Goal: Task Accomplishment & Management: Manage account settings

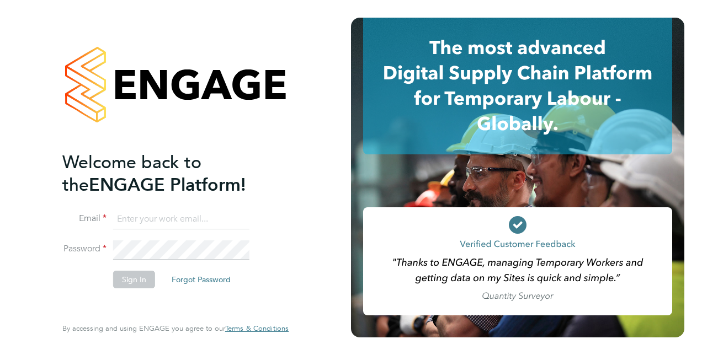
type input "steven.mcintyre@vistry.co.uk"
click at [289, 189] on div "Welcome back to the ENGAGE Platform! Email steven.mcintyre@vistry.co.uk Passwor…" at bounding box center [175, 177] width 270 height 355
click at [157, 288] on li "Sign In Forgot Password" at bounding box center [169, 285] width 215 height 29
click at [137, 281] on button "Sign In" at bounding box center [134, 280] width 42 height 18
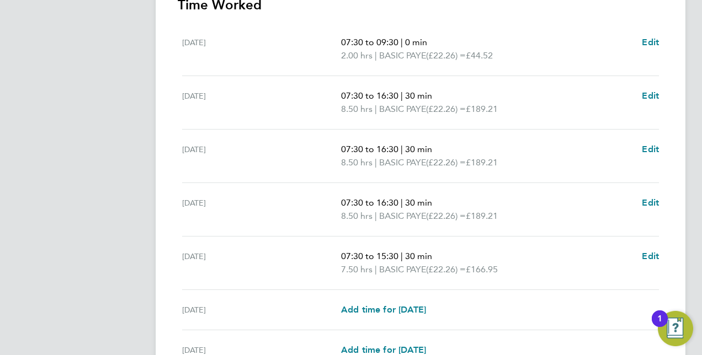
scroll to position [385, 0]
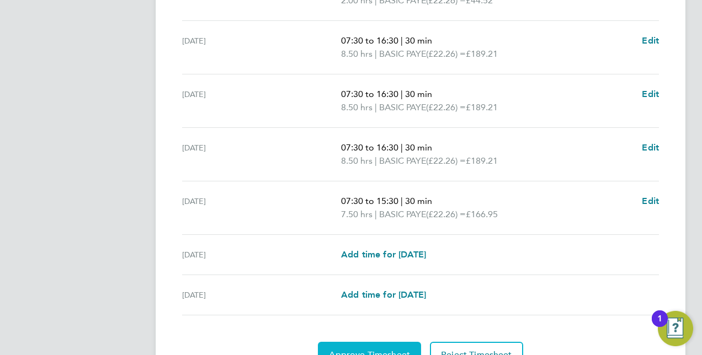
click at [406, 342] on button "Approve Timesheet" at bounding box center [369, 355] width 103 height 26
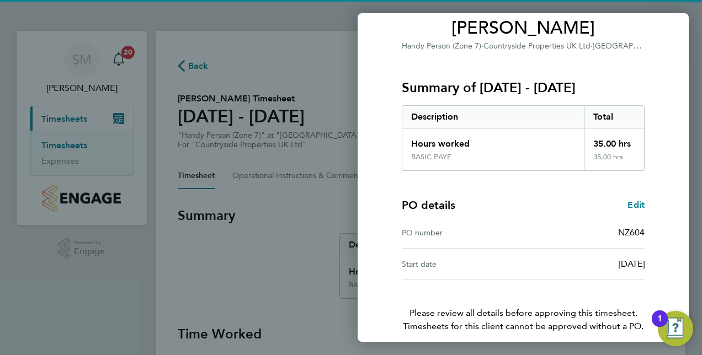
scroll to position [141, 0]
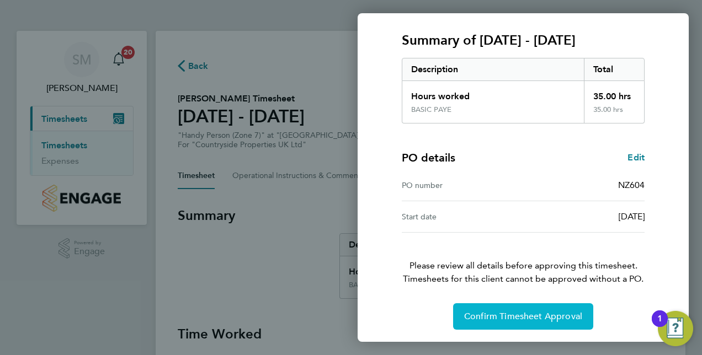
click at [528, 315] on span "Confirm Timesheet Approval" at bounding box center [523, 316] width 118 height 11
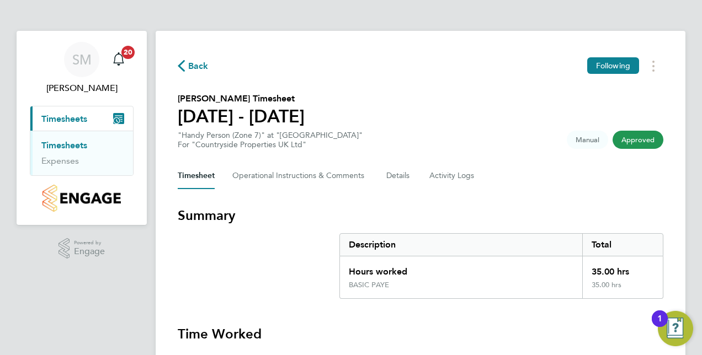
click at [61, 141] on link "Timesheets" at bounding box center [64, 145] width 46 height 10
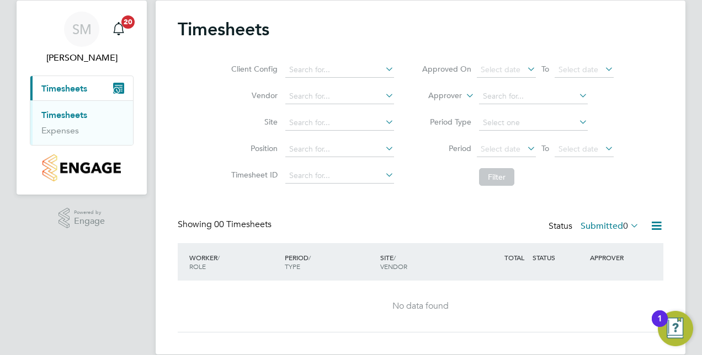
scroll to position [46, 0]
